Goal: Task Accomplishment & Management: Use online tool/utility

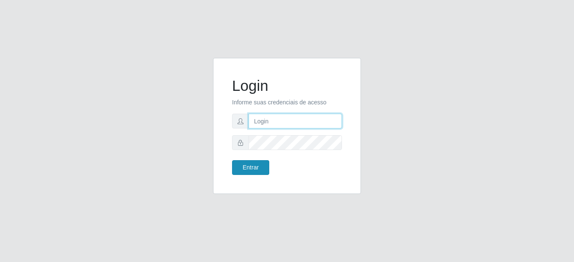
type input "mariabemais@B8"
click at [253, 169] on button "Entrar" at bounding box center [250, 167] width 37 height 15
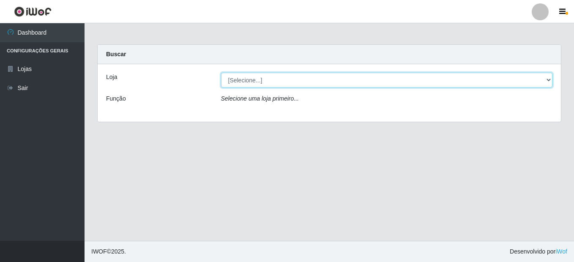
click at [546, 80] on select "[Selecione...] Bemais Supermercados - B8 [PERSON_NAME]" at bounding box center [387, 80] width 332 height 15
select select "413"
click at [221, 73] on select "[Selecione...] Bemais Supermercados - B8 [PERSON_NAME]" at bounding box center [387, 80] width 332 height 15
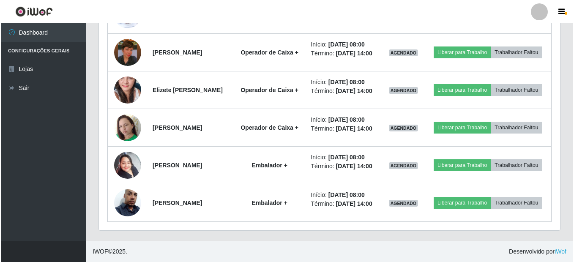
scroll to position [422, 0]
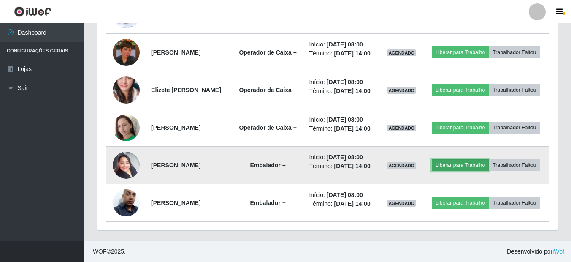
click at [471, 171] on button "Liberar para Trabalho" at bounding box center [460, 165] width 57 height 12
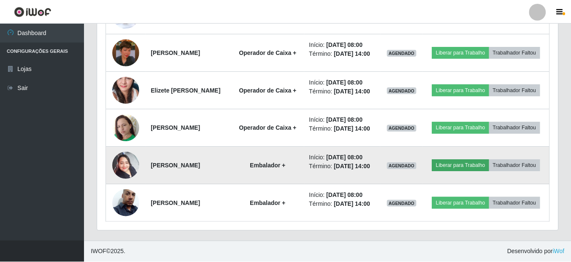
scroll to position [175, 457]
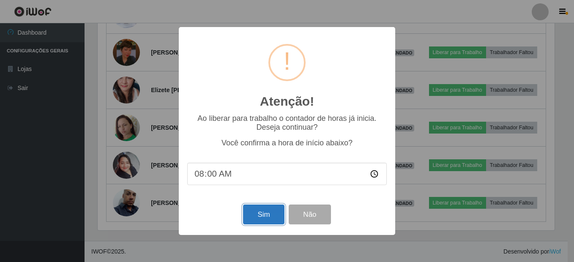
click at [267, 219] on button "Sim" at bounding box center [263, 214] width 41 height 20
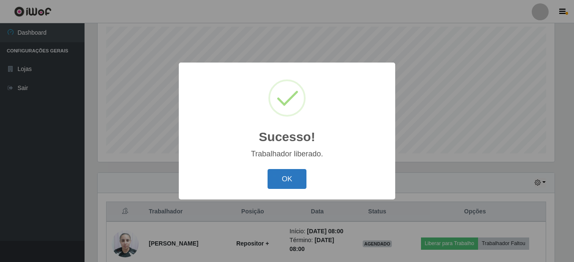
click at [293, 177] on button "OK" at bounding box center [286, 179] width 39 height 20
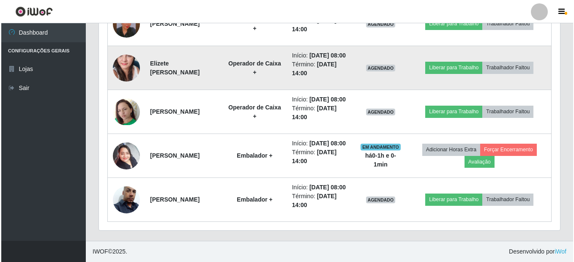
scroll to position [518, 0]
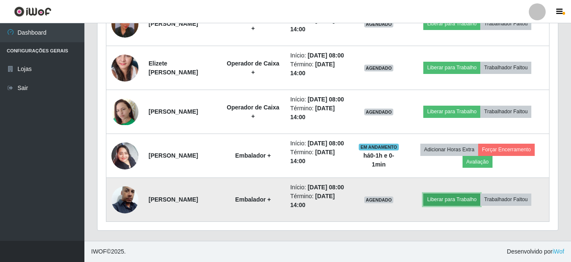
click at [451, 193] on button "Liberar para Trabalho" at bounding box center [452, 199] width 57 height 12
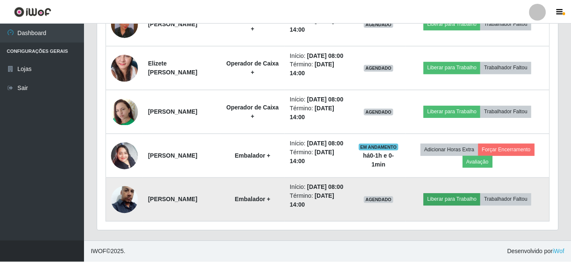
scroll to position [175, 457]
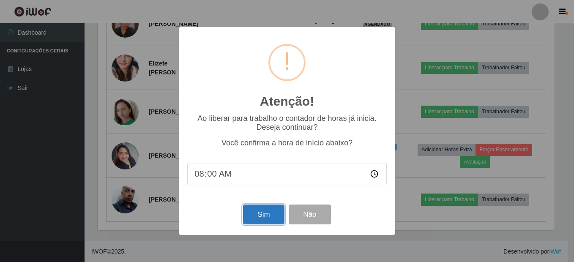
click at [246, 207] on button "Sim" at bounding box center [263, 214] width 41 height 20
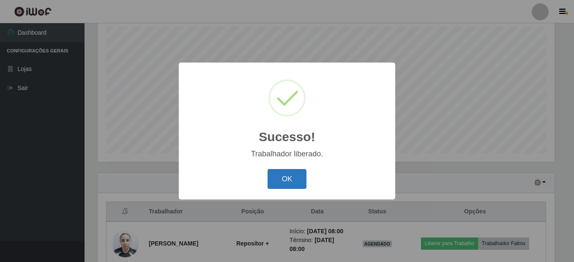
click at [291, 177] on button "OK" at bounding box center [286, 179] width 39 height 20
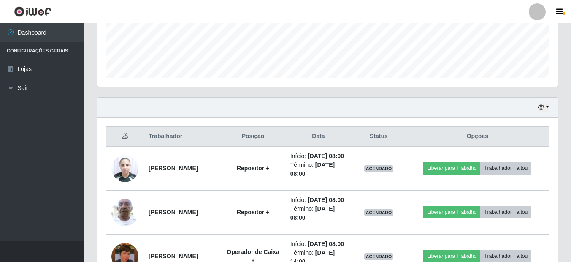
scroll to position [318, 0]
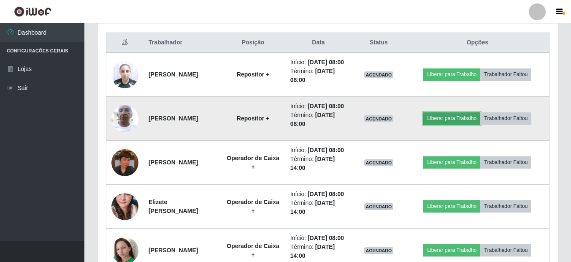
click at [458, 124] on button "Liberar para Trabalho" at bounding box center [452, 118] width 57 height 12
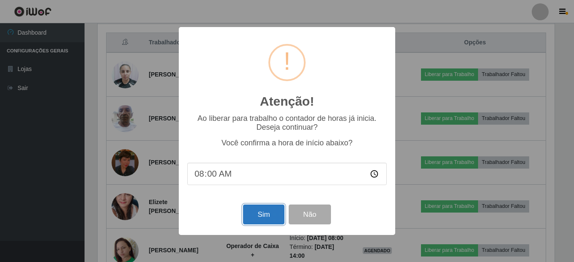
click at [275, 212] on button "Sim" at bounding box center [263, 214] width 41 height 20
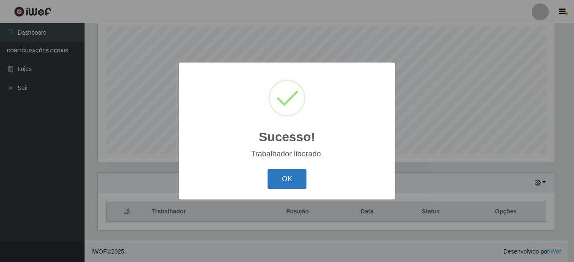
click at [280, 178] on button "OK" at bounding box center [286, 179] width 39 height 20
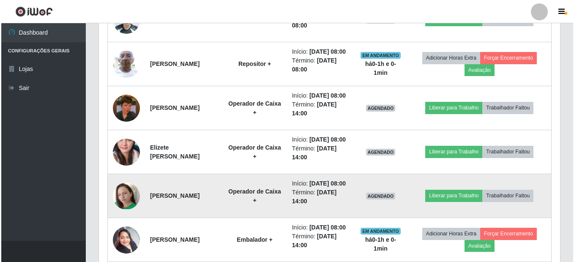
scroll to position [402, 0]
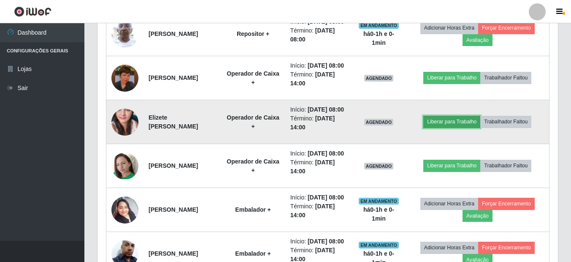
click at [472, 128] on button "Liberar para Trabalho" at bounding box center [452, 122] width 57 height 12
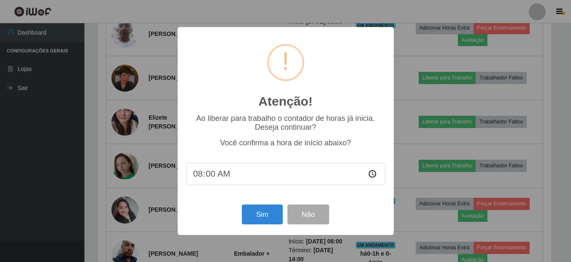
scroll to position [175, 457]
click at [260, 218] on button "Sim" at bounding box center [263, 214] width 41 height 20
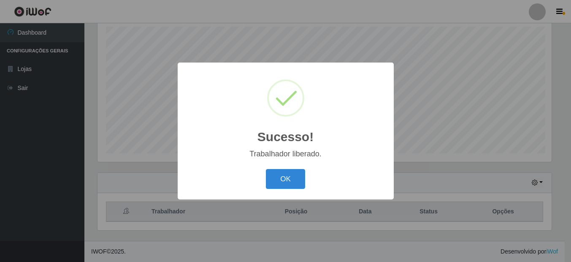
scroll to position [0, 0]
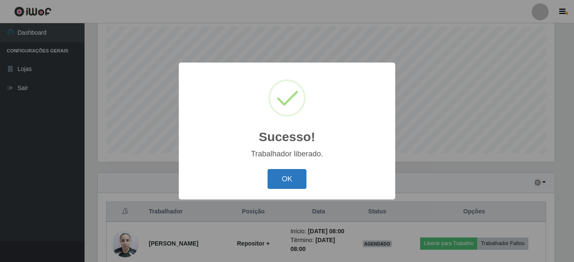
click at [290, 183] on button "OK" at bounding box center [286, 179] width 39 height 20
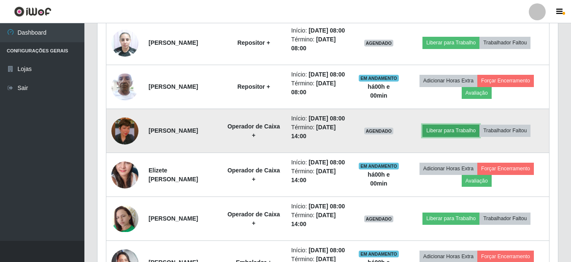
click at [463, 136] on button "Liberar para Trabalho" at bounding box center [451, 131] width 57 height 12
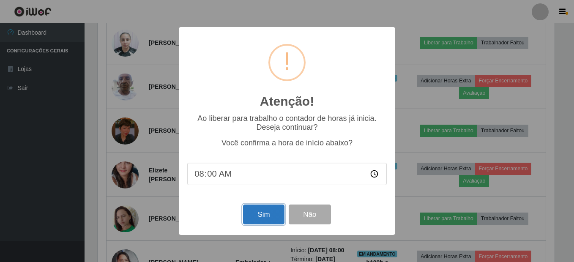
click at [280, 212] on button "Sim" at bounding box center [263, 214] width 41 height 20
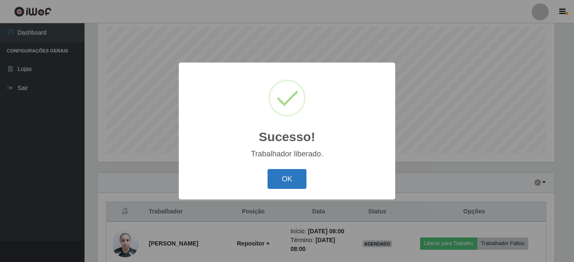
click at [275, 184] on button "OK" at bounding box center [286, 179] width 39 height 20
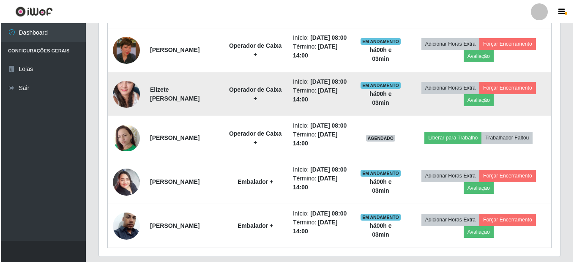
scroll to position [444, 0]
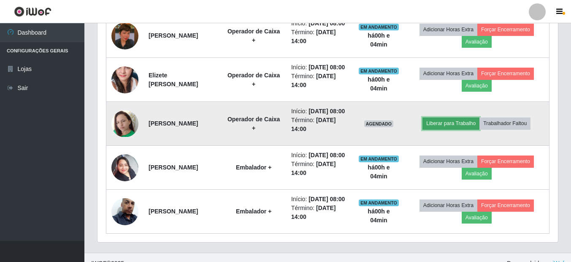
click at [475, 129] on button "Liberar para Trabalho" at bounding box center [451, 123] width 57 height 12
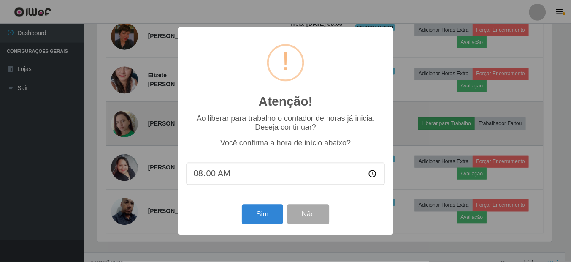
scroll to position [175, 457]
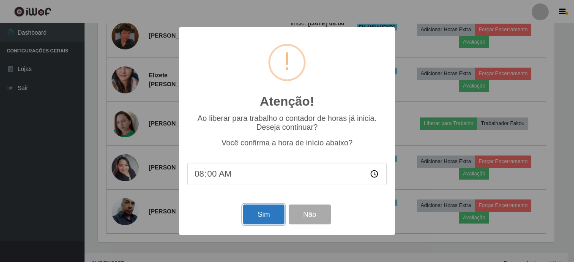
click at [260, 215] on button "Sim" at bounding box center [263, 214] width 41 height 20
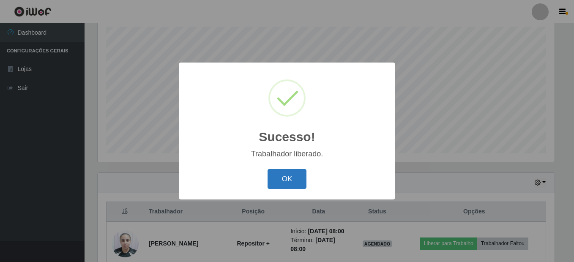
click at [281, 177] on button "OK" at bounding box center [286, 179] width 39 height 20
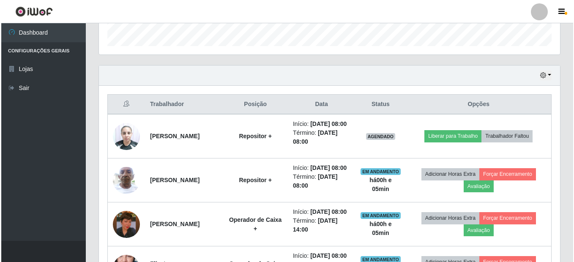
scroll to position [265, 0]
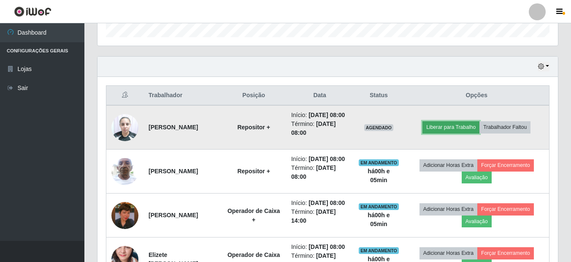
click at [456, 133] on button "Liberar para Trabalho" at bounding box center [451, 127] width 57 height 12
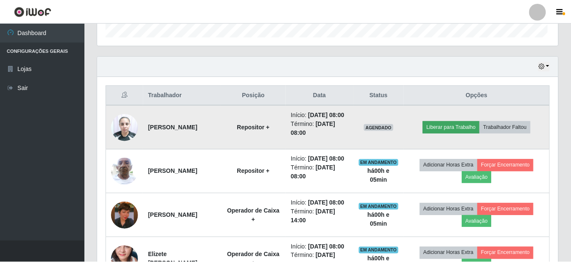
scroll to position [175, 457]
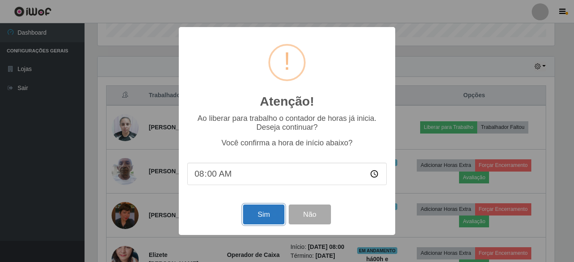
click at [260, 215] on button "Sim" at bounding box center [263, 214] width 41 height 20
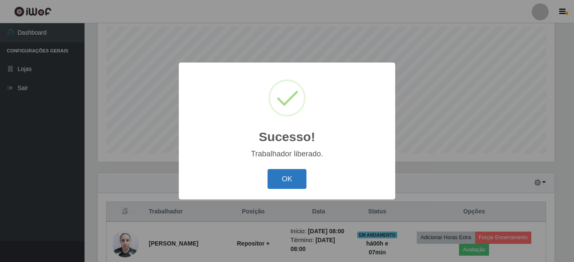
click at [286, 184] on button "OK" at bounding box center [286, 179] width 39 height 20
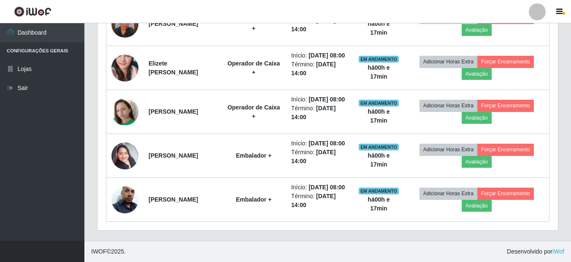
scroll to position [518, 0]
